Goal: Find contact information: Find contact information

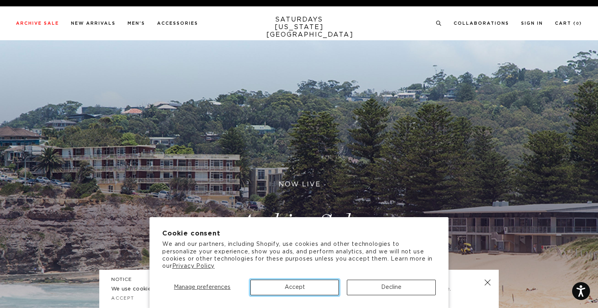
click at [322, 288] on button "Accept" at bounding box center [295, 288] width 89 height 16
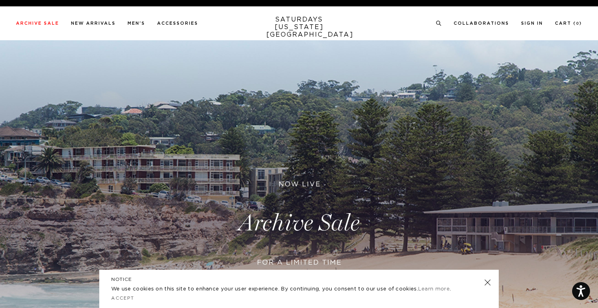
click at [487, 284] on link at bounding box center [487, 282] width 11 height 11
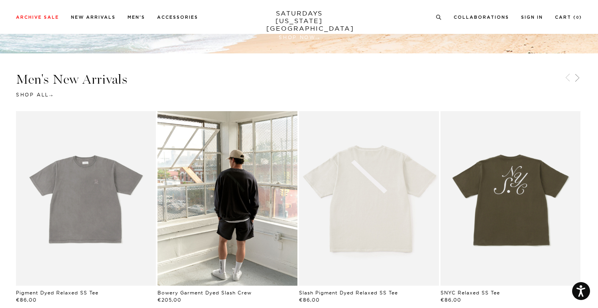
scroll to position [357, 0]
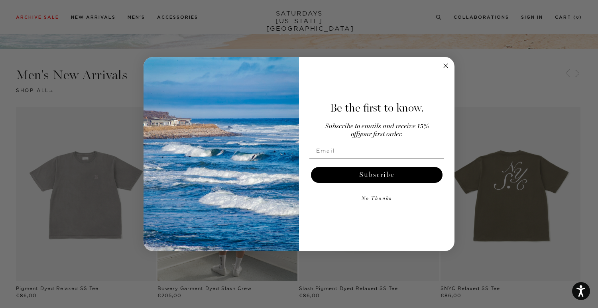
click at [446, 64] on circle "Close dialog" at bounding box center [446, 65] width 9 height 9
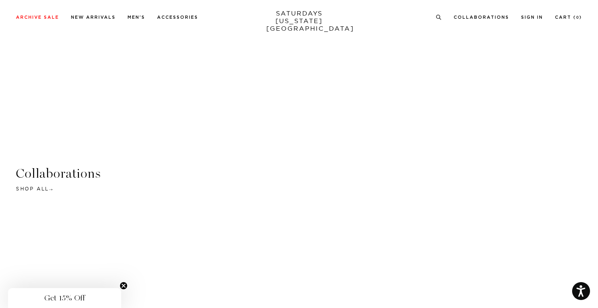
scroll to position [1436, 0]
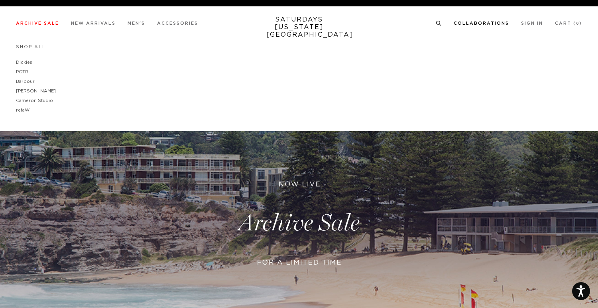
click at [493, 21] on link "Collaborations" at bounding box center [481, 23] width 55 height 4
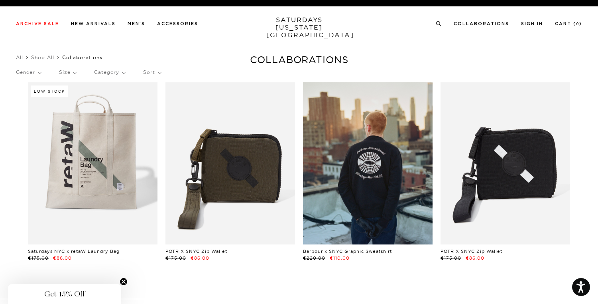
scroll to position [131, 0]
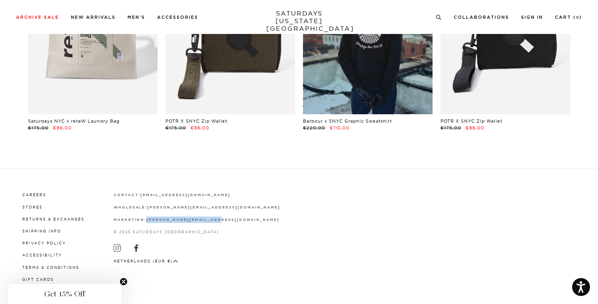
drag, startPoint x: 193, startPoint y: 217, endPoint x: 148, endPoint y: 220, distance: 46.0
click at [148, 220] on div "Careers Stores Returns & Exchanges Shipping Info Privacy Policy Accessibility T…" at bounding box center [299, 236] width 566 height 92
copy strong "[PERSON_NAME][EMAIL_ADDRESS][DOMAIN_NAME]"
